Goal: Task Accomplishment & Management: Complete application form

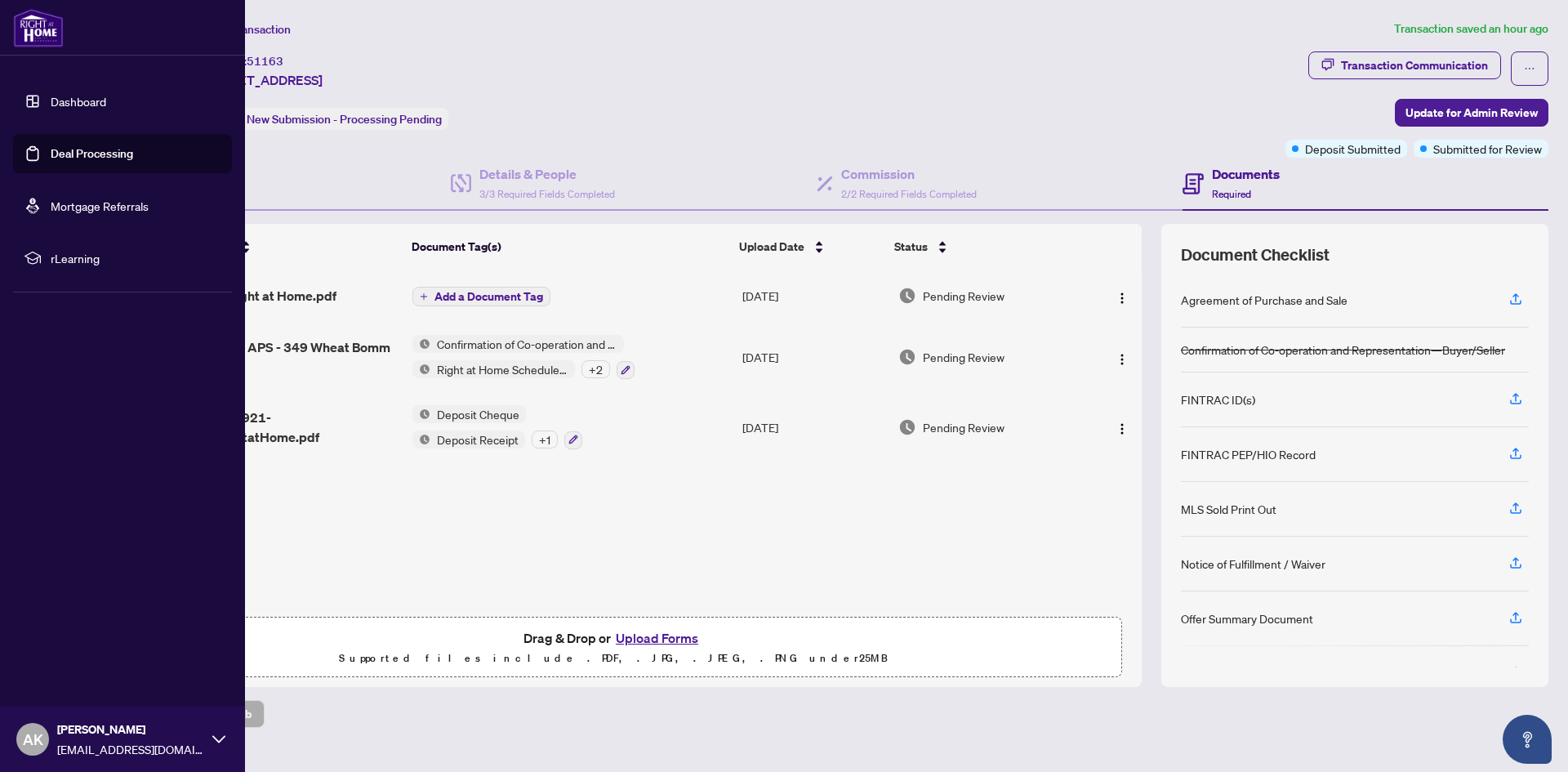
click at [50, 160] on link "Deal Processing" at bounding box center [92, 154] width 82 height 15
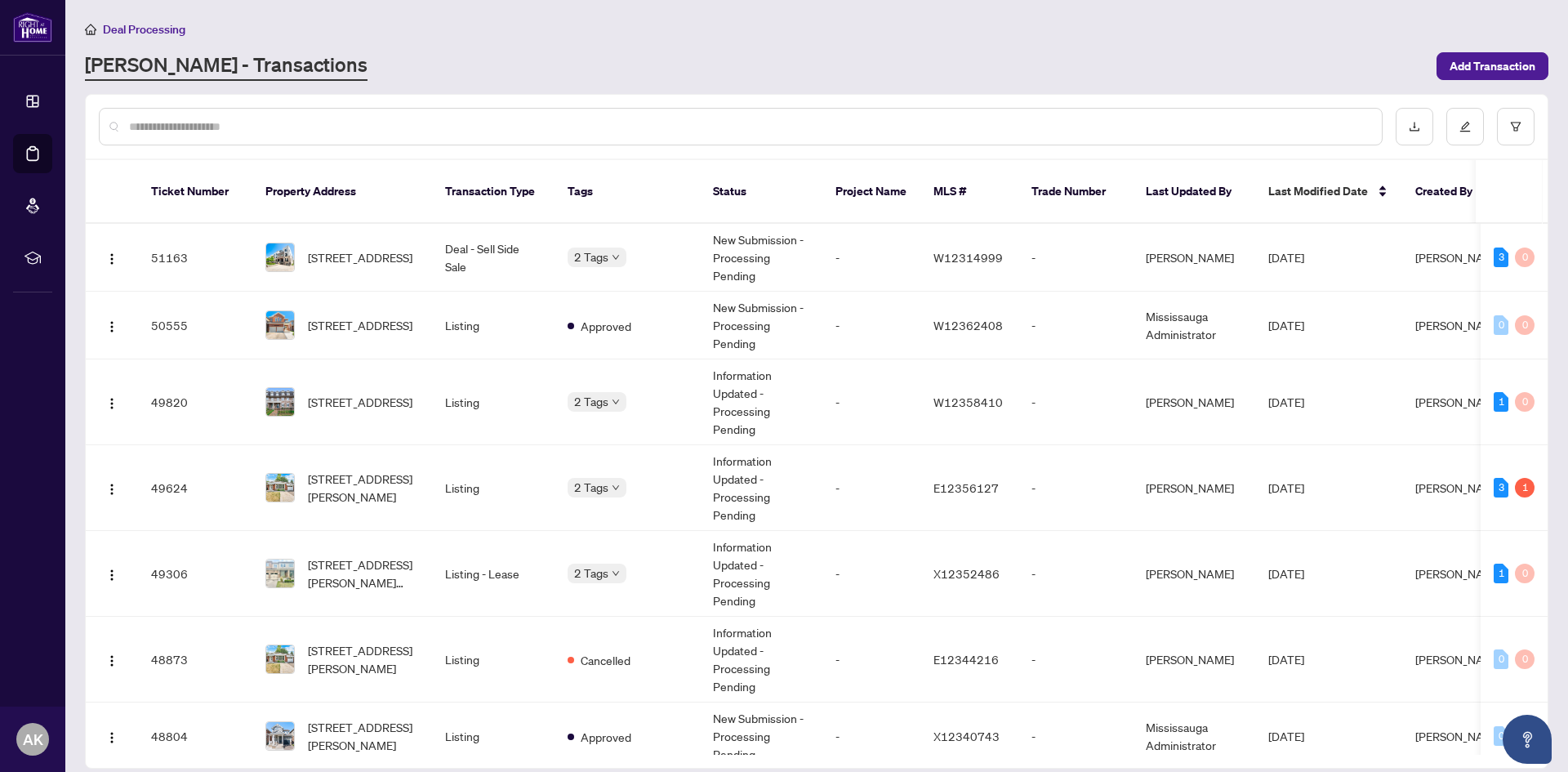
click at [322, 120] on input "text" at bounding box center [749, 127] width 1240 height 18
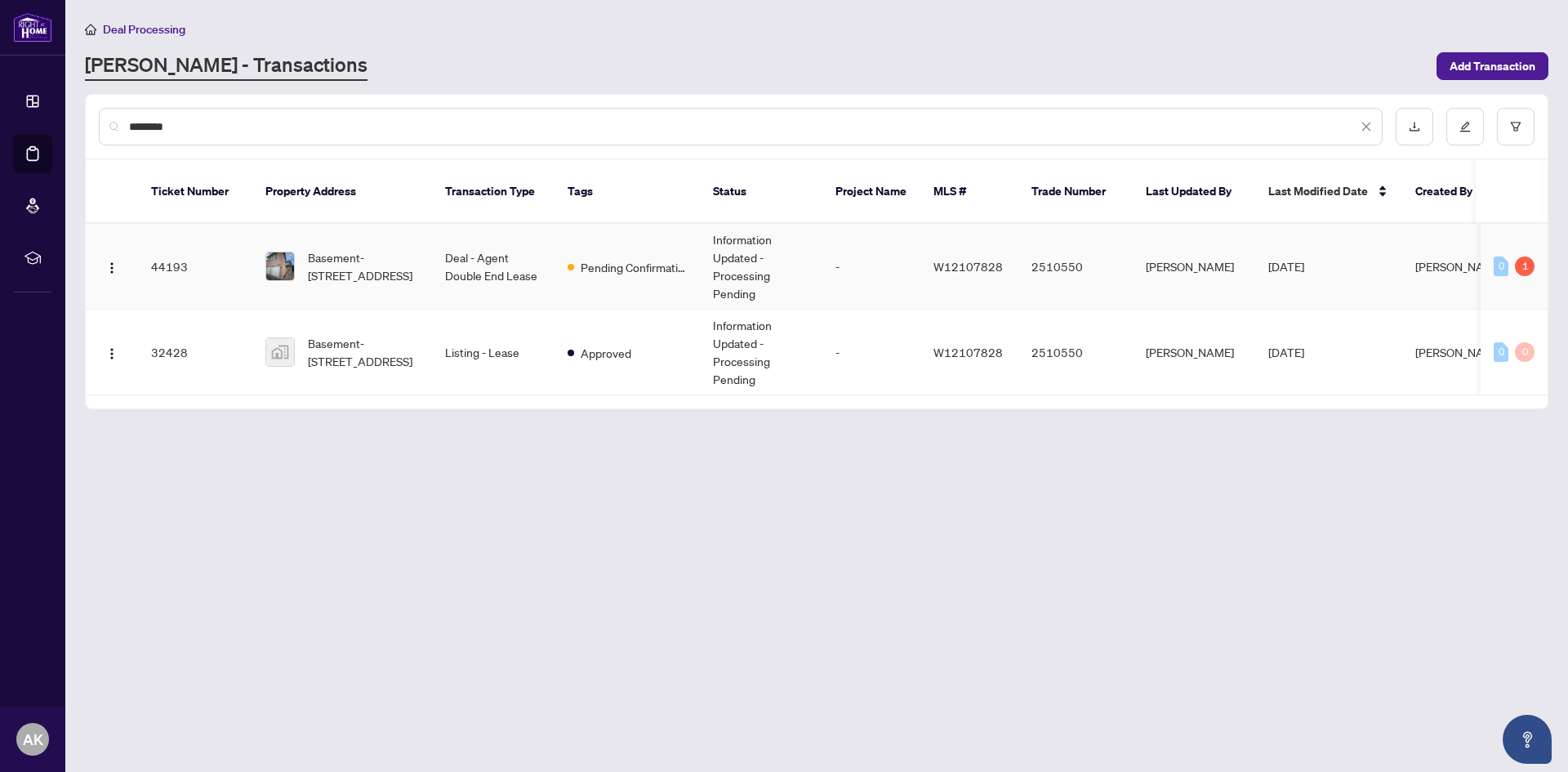
type input "********"
click at [458, 248] on td "Deal - Agent Double End Lease" at bounding box center [493, 267] width 123 height 86
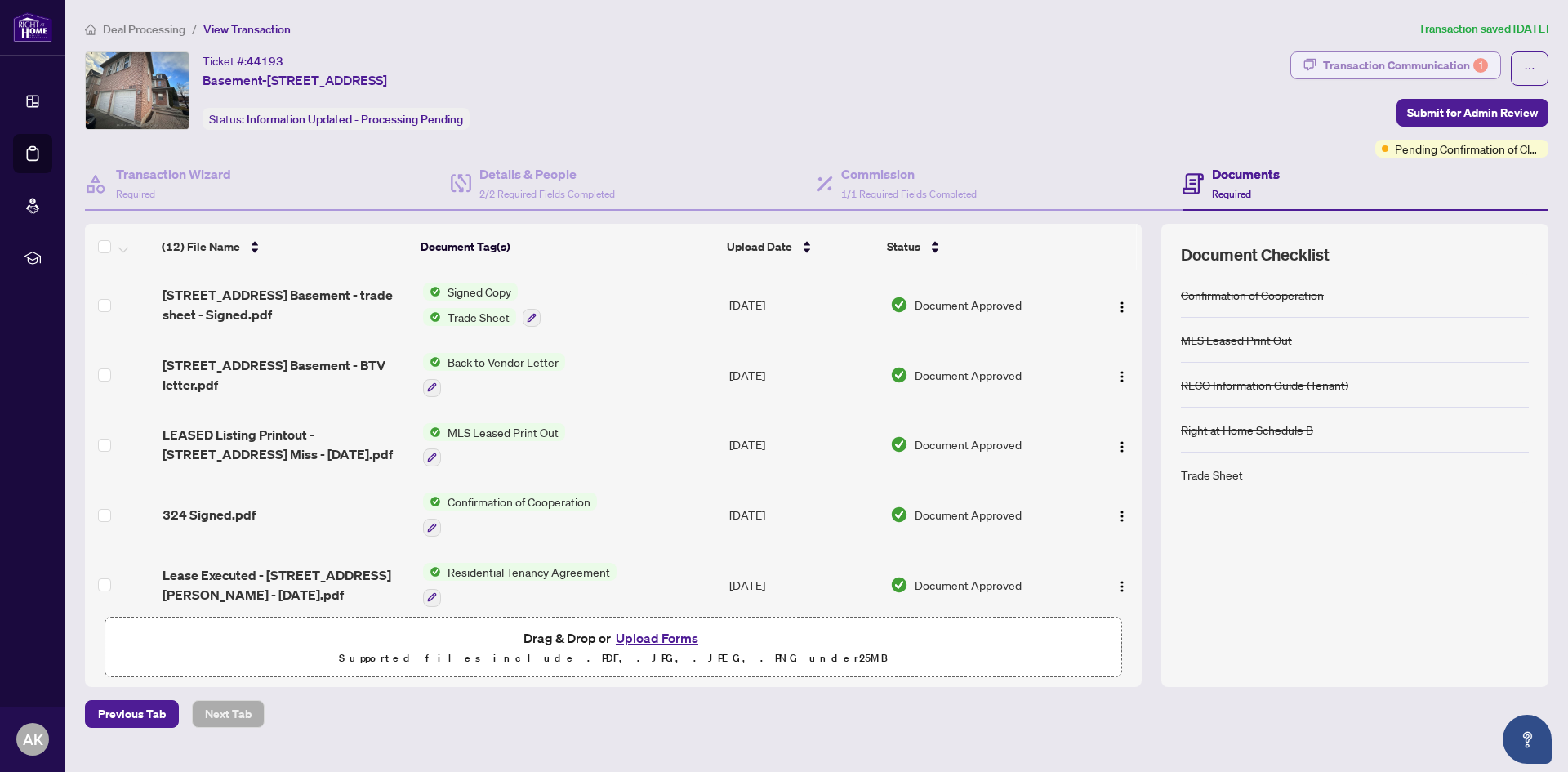
click at [1454, 71] on div "Transaction Communication 1" at bounding box center [1406, 65] width 165 height 27
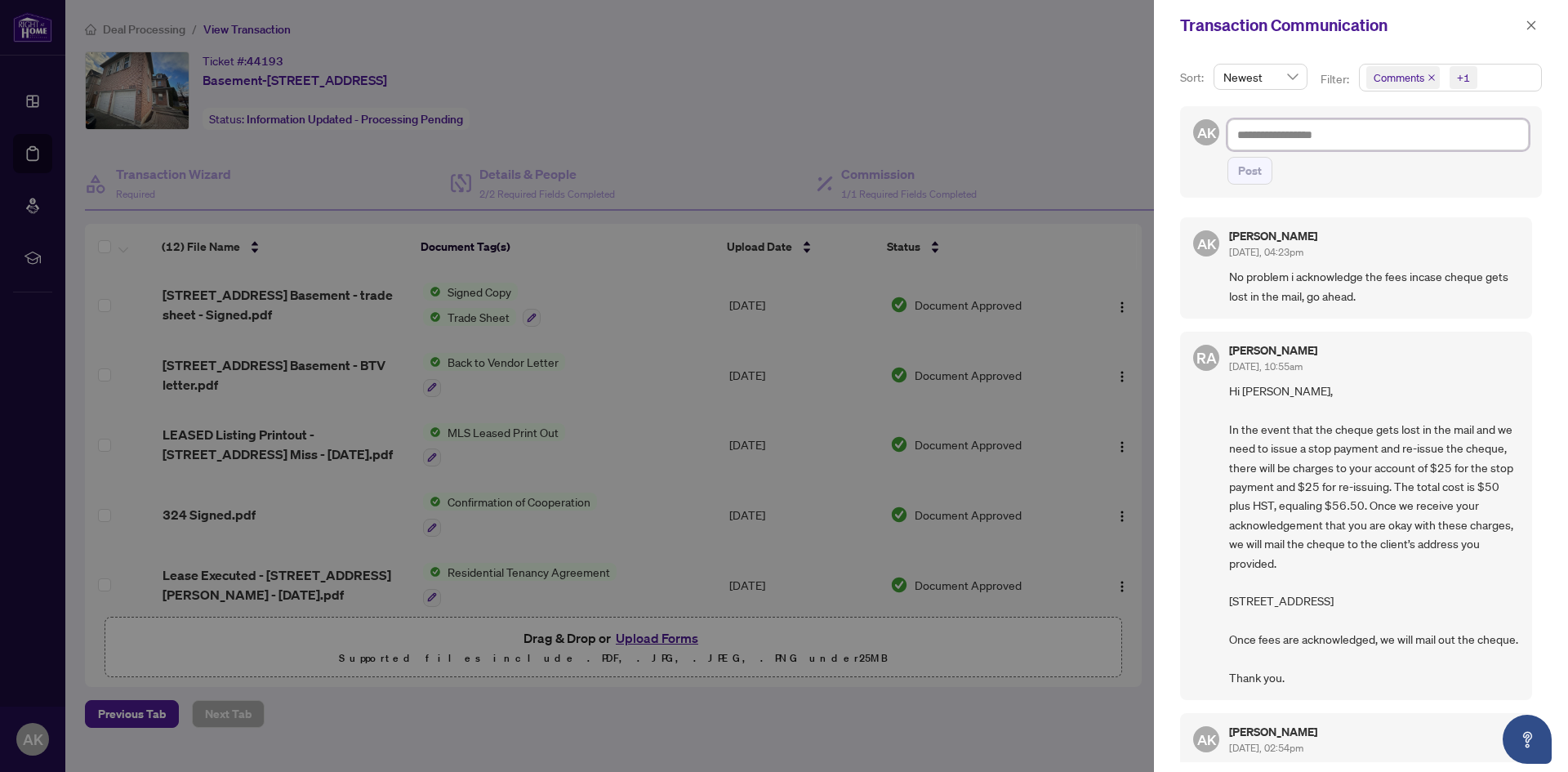
click at [1363, 141] on textarea at bounding box center [1378, 135] width 301 height 31
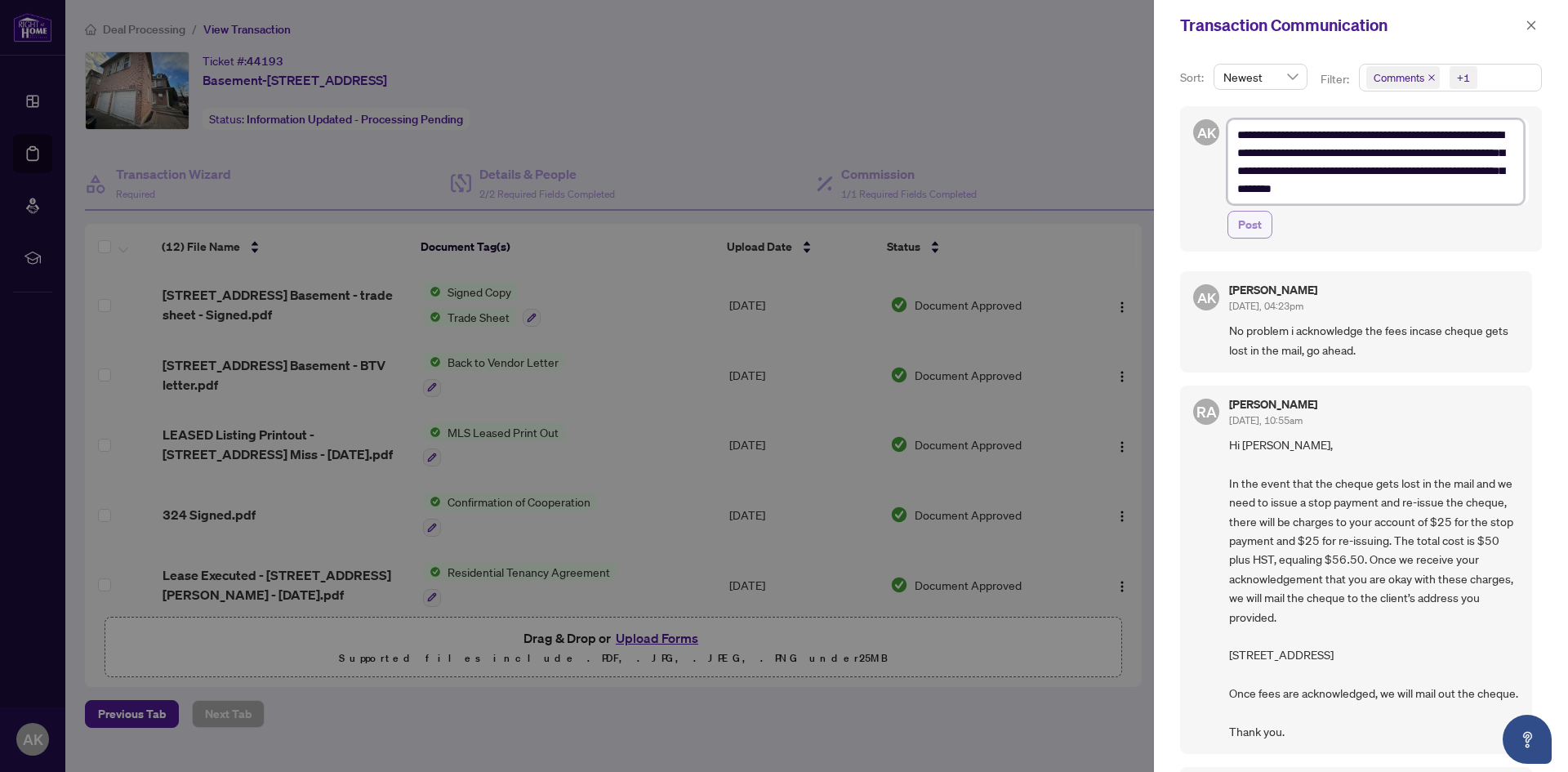
type textarea "**********"
click at [1249, 216] on span "Post" at bounding box center [1250, 224] width 24 height 27
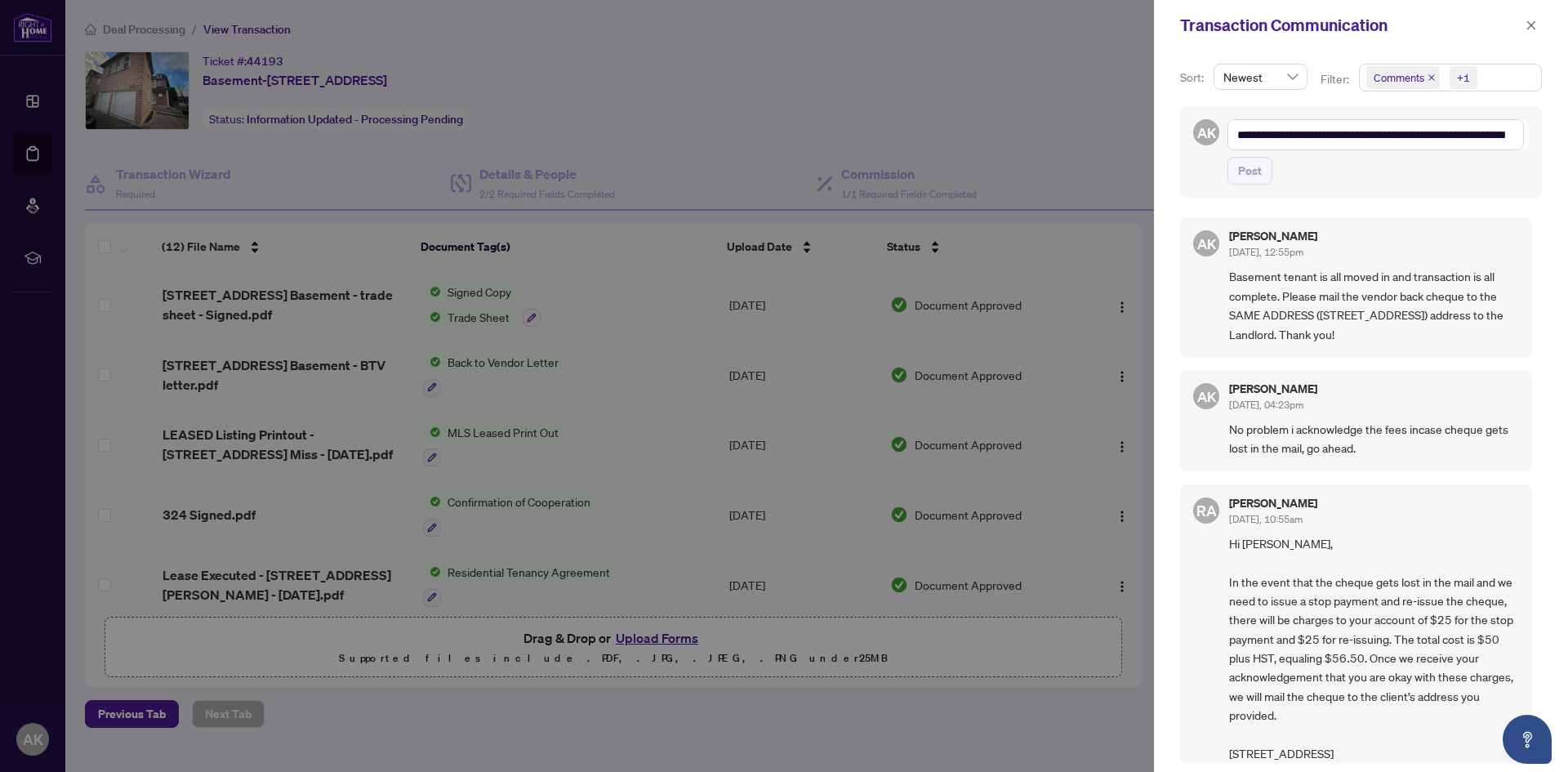
click at [996, 237] on div at bounding box center [784, 386] width 1568 height 772
click at [1537, 26] on button "button" at bounding box center [1531, 25] width 21 height 19
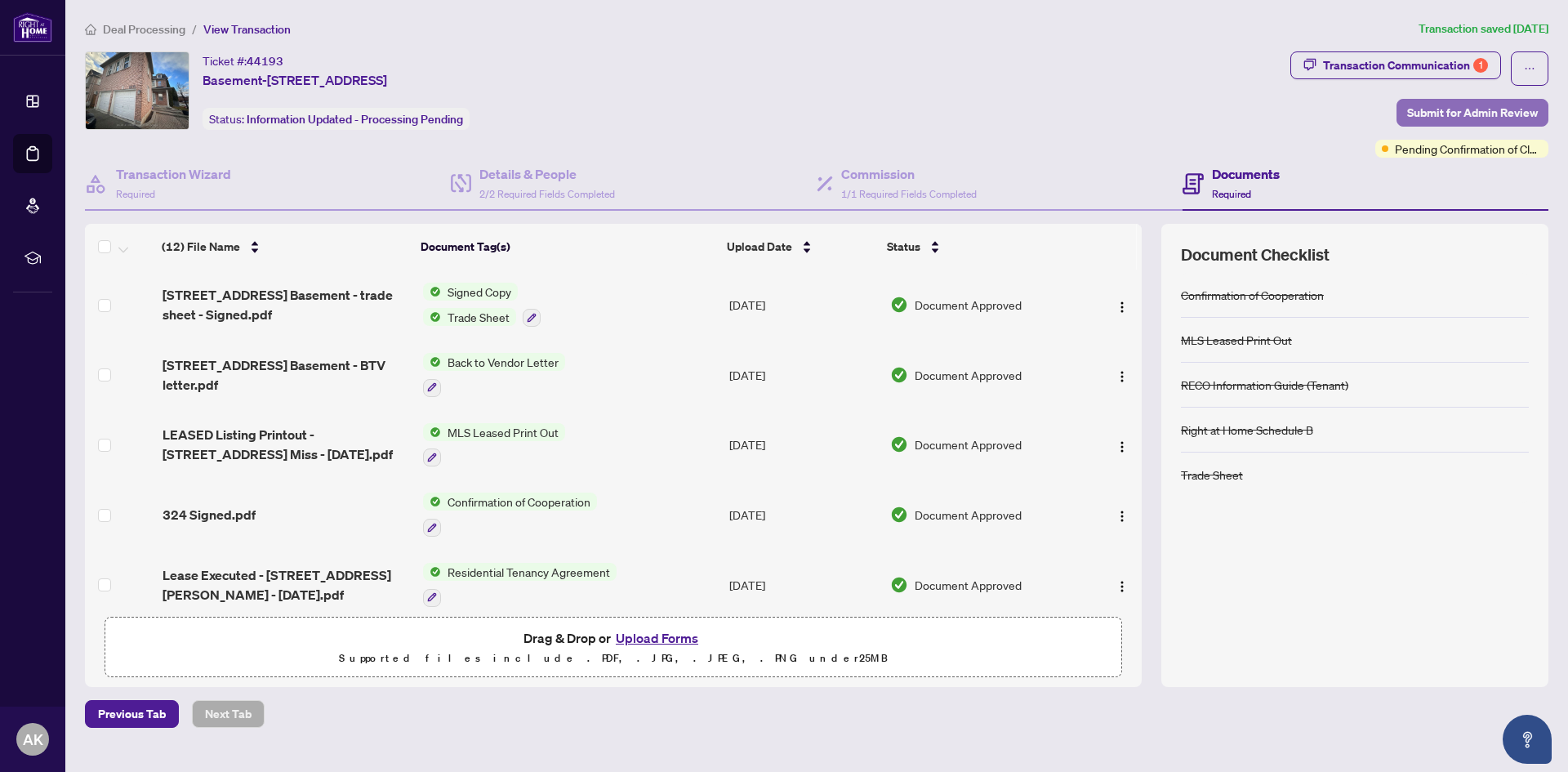
click at [1468, 105] on span "Submit for Admin Review" at bounding box center [1473, 113] width 131 height 27
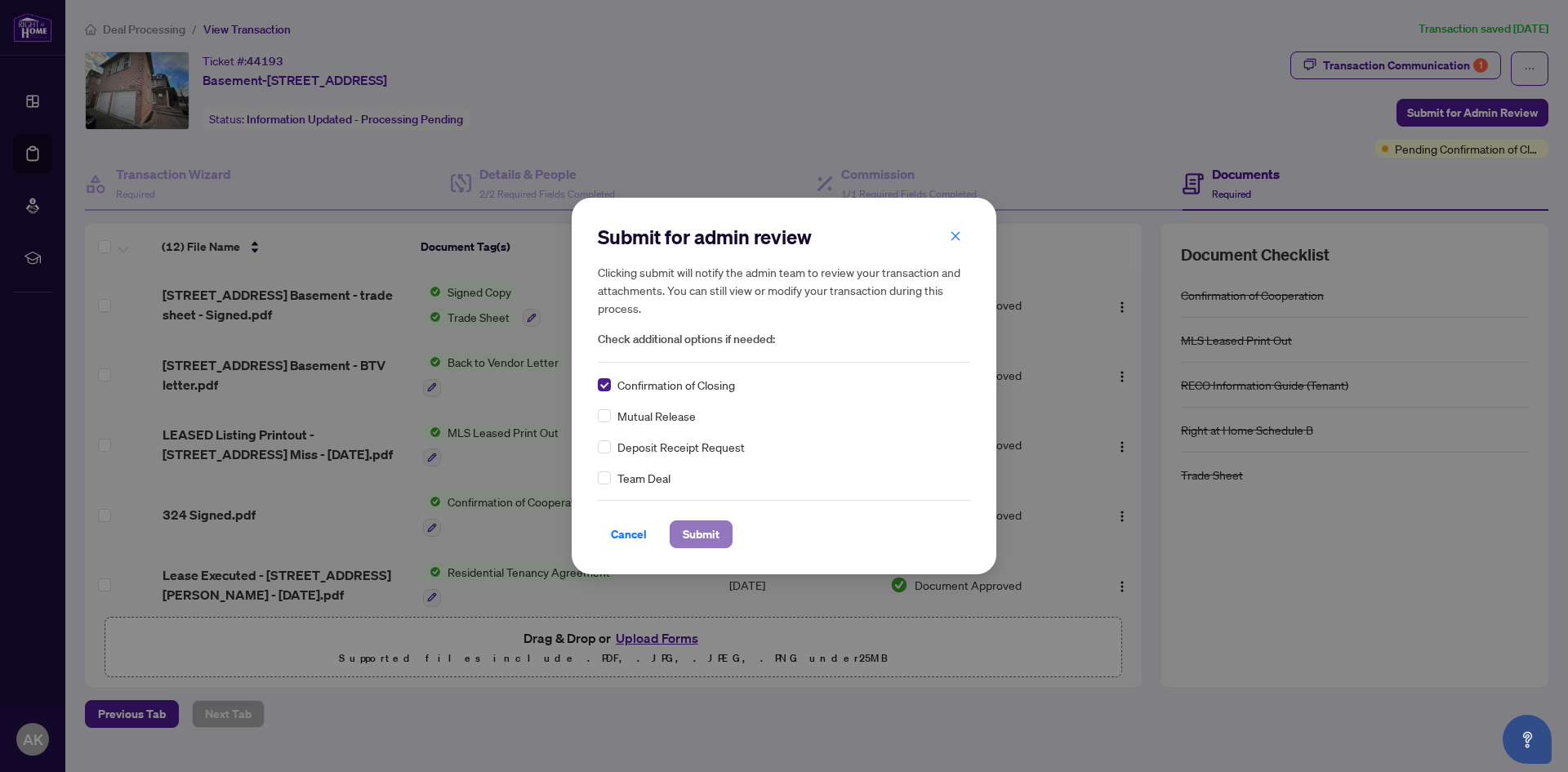
click at [695, 536] on span "Submit" at bounding box center [701, 534] width 37 height 27
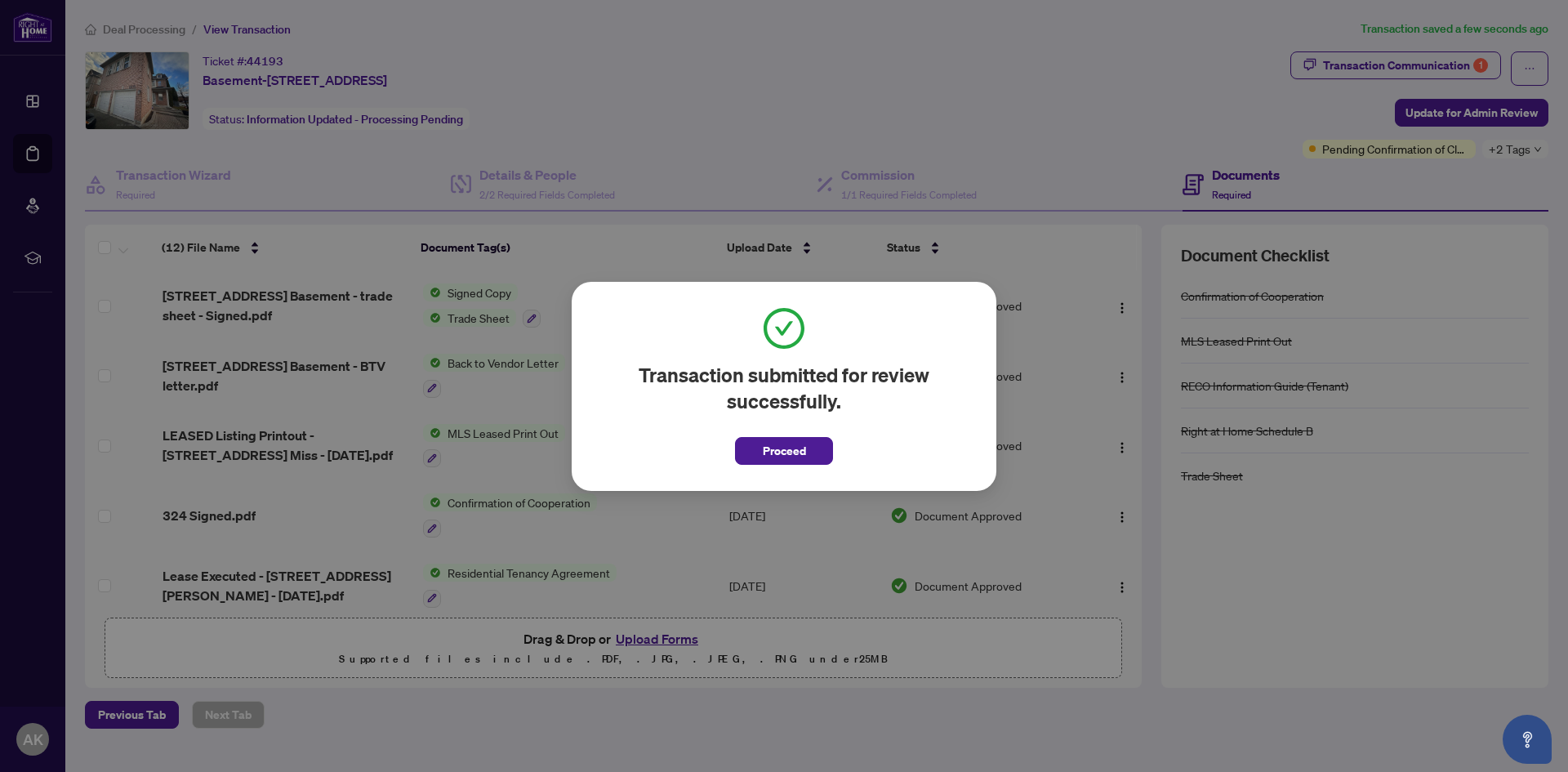
click at [757, 465] on div "Transaction submitted for review successfully. Proceed Cancel OK" at bounding box center [784, 386] width 425 height 209
click at [757, 452] on button "Proceed" at bounding box center [784, 451] width 98 height 27
